Goal: Task Accomplishment & Management: Manage account settings

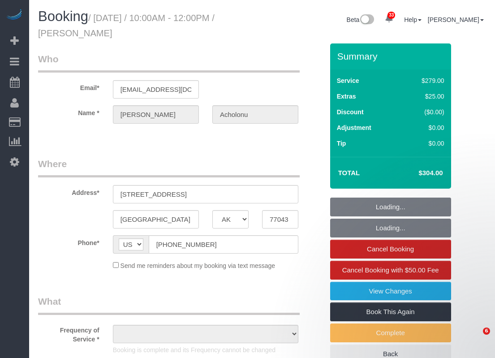
select select "TX"
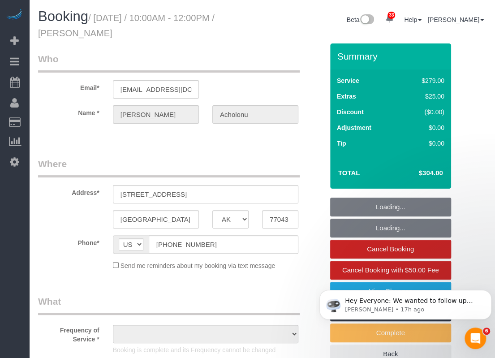
select select "object:4702"
select select "string:fspay-0b223317-a6fa-4f85-a3f8-b29b7a9716e8"
select select "spot135"
select select "object:4714"
select select "3"
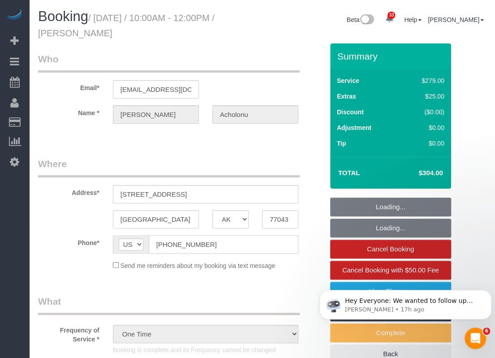
click at [206, 244] on input "(346) 397-8528" at bounding box center [224, 244] width 150 height 18
click at [206, 243] on input "(346) 397-8528" at bounding box center [224, 244] width 150 height 18
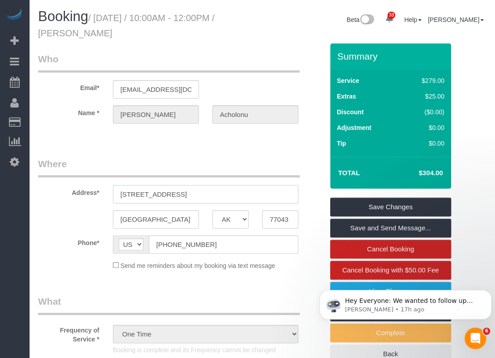
click at [193, 192] on input "1224 Murrayhill dr" at bounding box center [205, 194] width 185 height 18
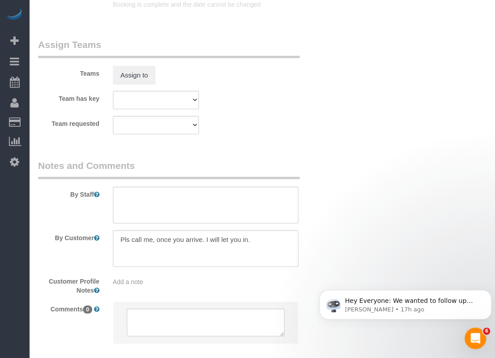
scroll to position [964, 0]
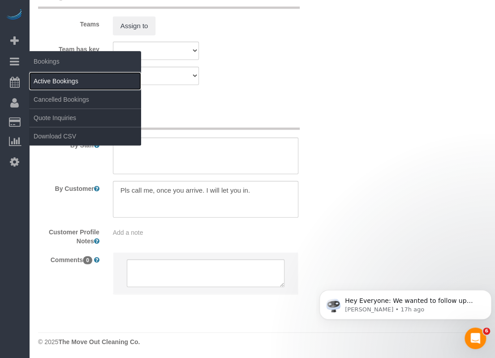
click at [44, 77] on link "Active Bookings" at bounding box center [85, 81] width 112 height 18
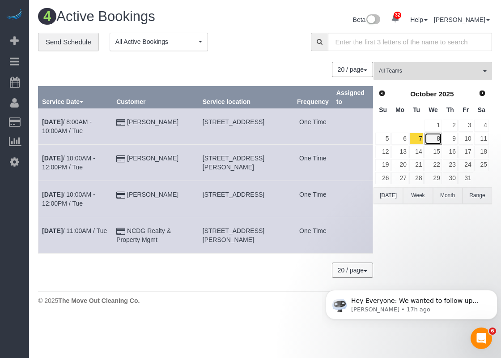
click at [434, 136] on link "8" at bounding box center [433, 139] width 17 height 12
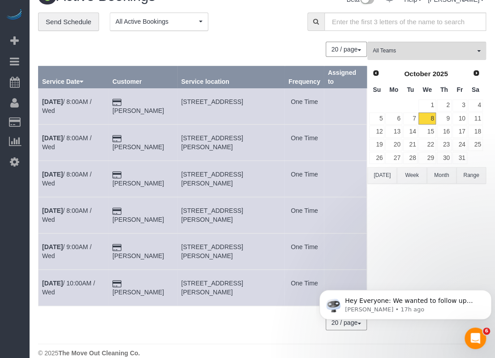
scroll to position [31, 0]
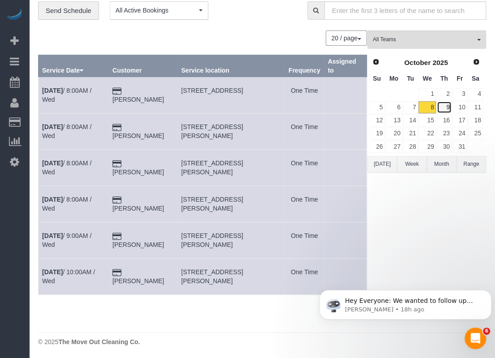
click at [449, 103] on link "9" at bounding box center [444, 107] width 15 height 12
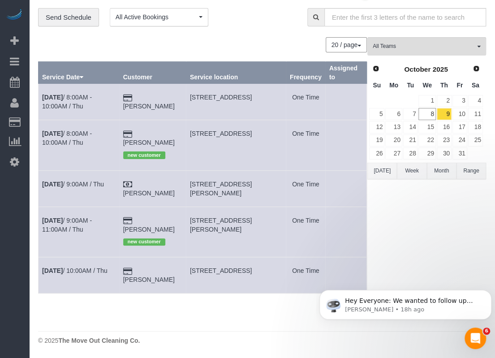
scroll to position [5, 0]
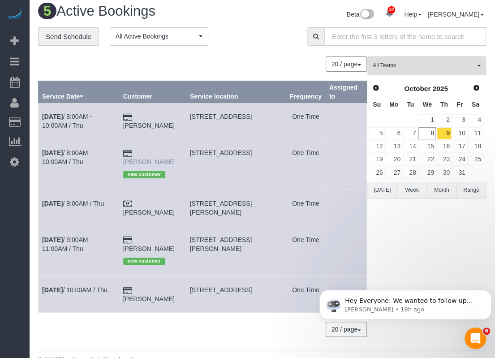
drag, startPoint x: 180, startPoint y: 152, endPoint x: 139, endPoint y: 154, distance: 40.3
click at [139, 154] on td "Niloufar Hafizi new customer" at bounding box center [152, 164] width 67 height 50
copy link "Niloufar Hafizi"
click at [81, 151] on link "Oct 9th / 8:00AM - 10:00AM / Thu" at bounding box center [67, 157] width 50 height 16
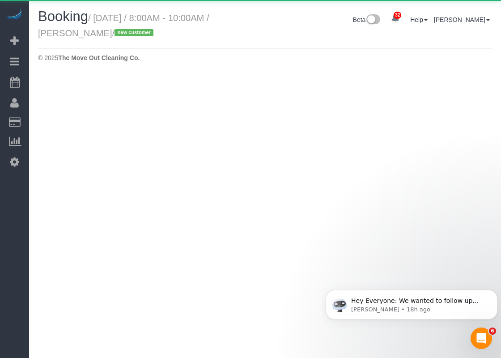
select select "TX"
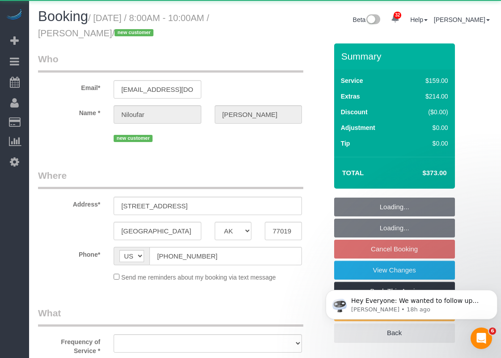
select select "object:5668"
select select "3"
select select "spot152"
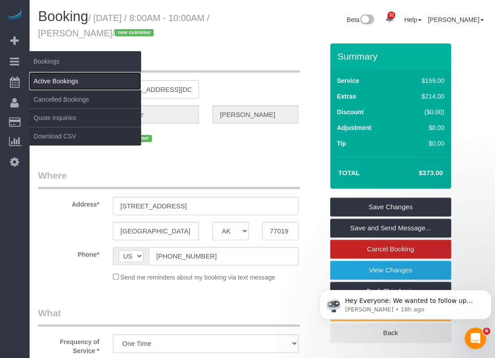
click at [33, 79] on link "Active Bookings" at bounding box center [85, 81] width 112 height 18
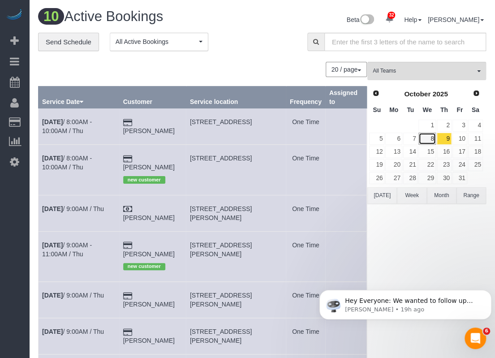
click at [431, 135] on link "8" at bounding box center [426, 139] width 17 height 12
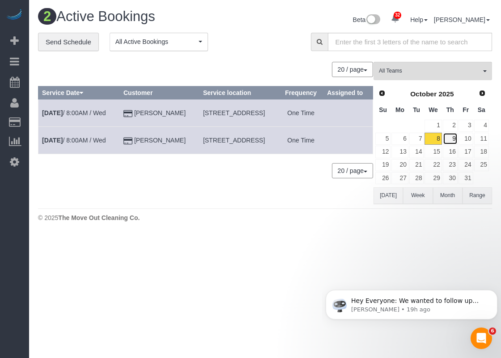
click at [450, 137] on link "9" at bounding box center [450, 139] width 15 height 12
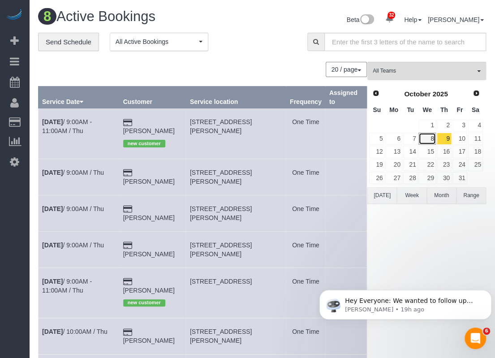
click at [433, 141] on link "8" at bounding box center [426, 139] width 17 height 12
